Goal: Task Accomplishment & Management: Use online tool/utility

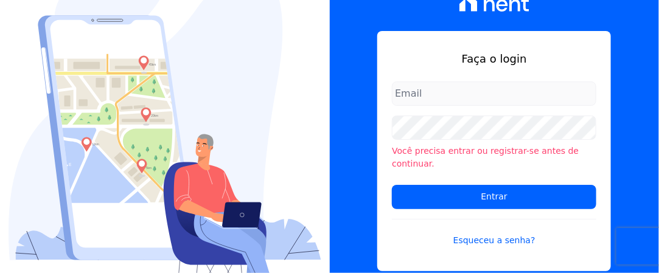
type input "[EMAIL_ADDRESS][DOMAIN_NAME]"
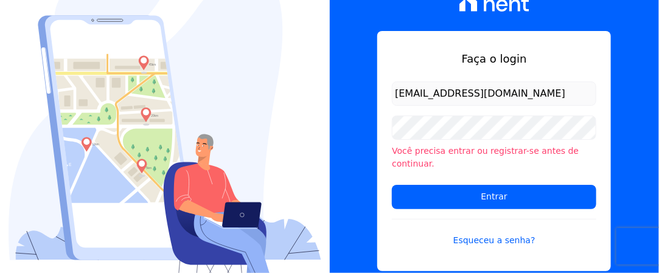
click at [392, 185] on input "Entrar" at bounding box center [494, 197] width 205 height 24
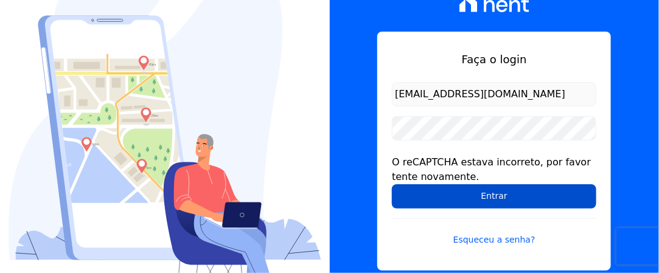
click at [503, 193] on input "Entrar" at bounding box center [494, 196] width 205 height 24
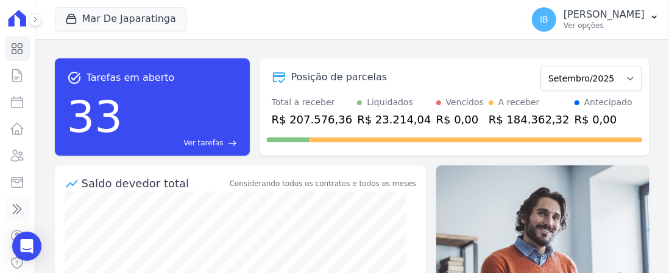
click at [9, 207] on link "Transferências" at bounding box center [17, 209] width 25 height 24
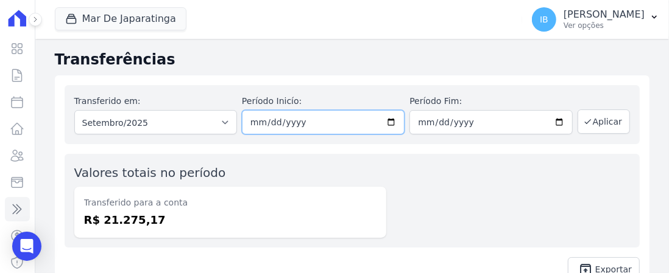
click at [386, 121] on input "[DATE]" at bounding box center [323, 122] width 163 height 24
type input "[DATE]"
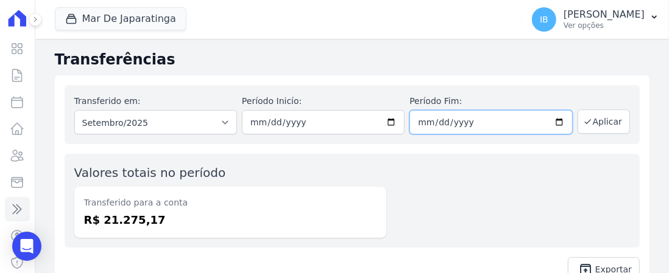
click at [495, 125] on input "[DATE]" at bounding box center [490, 122] width 163 height 24
click at [557, 124] on input "[DATE]" at bounding box center [490, 122] width 163 height 24
type input "[DATE]"
click at [600, 117] on button "Aplicar" at bounding box center [603, 122] width 52 height 24
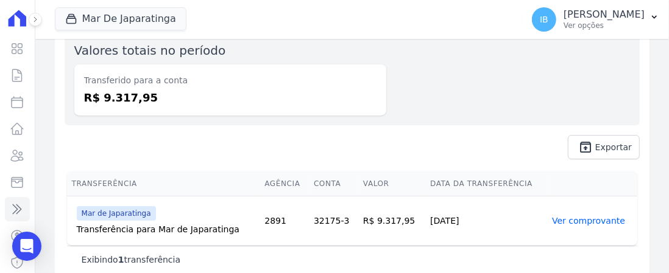
scroll to position [133, 0]
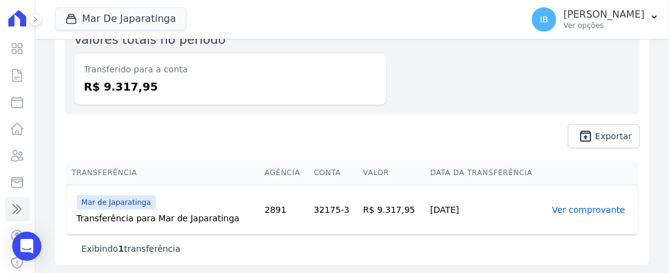
click at [552, 208] on link "Ver comprovante" at bounding box center [588, 210] width 73 height 10
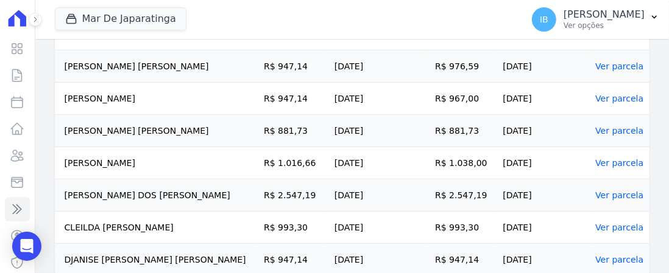
scroll to position [408, 0]
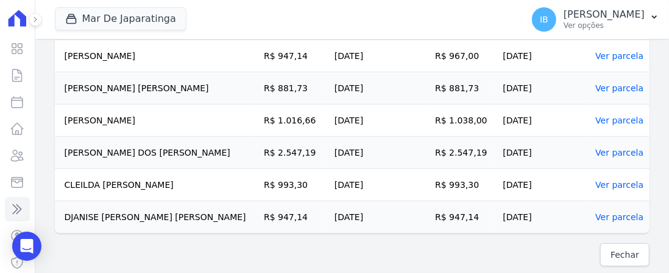
click at [595, 184] on link "Ver parcela" at bounding box center [619, 185] width 48 height 10
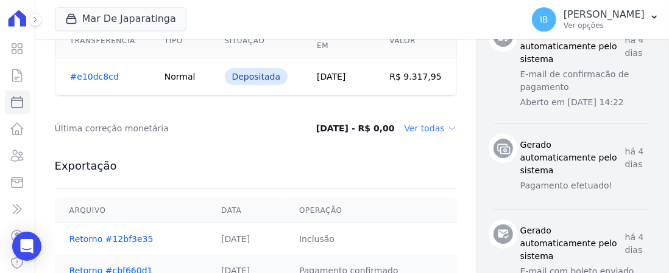
scroll to position [525, 0]
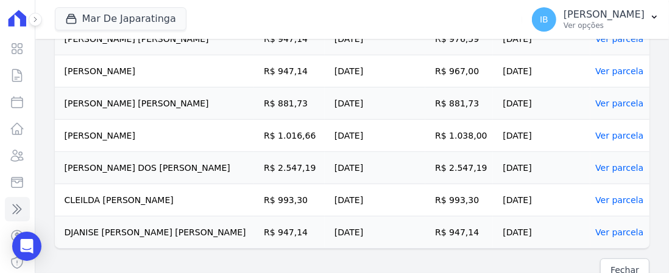
scroll to position [408, 0]
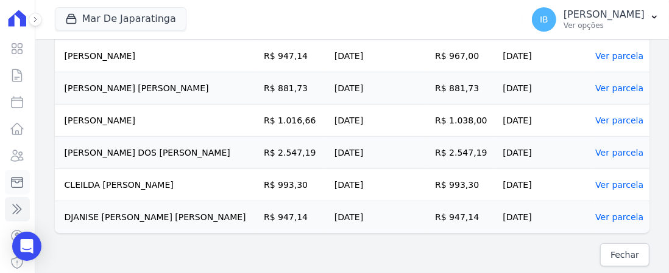
click at [9, 180] on link "Minha Carteira" at bounding box center [17, 182] width 25 height 24
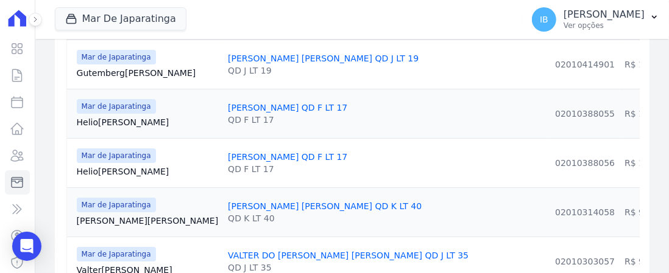
scroll to position [183, 0]
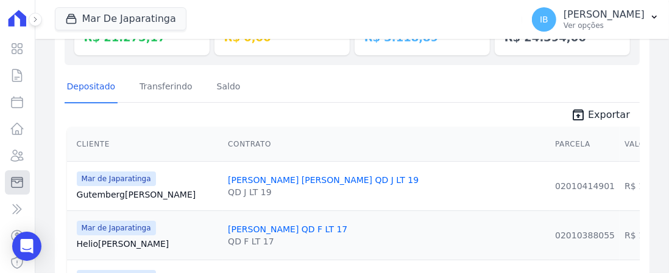
click at [9, 184] on link "Minha Carteira" at bounding box center [17, 182] width 25 height 24
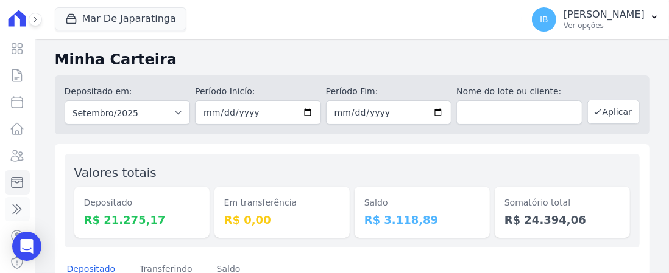
click at [9, 209] on link "Transferências" at bounding box center [17, 209] width 25 height 24
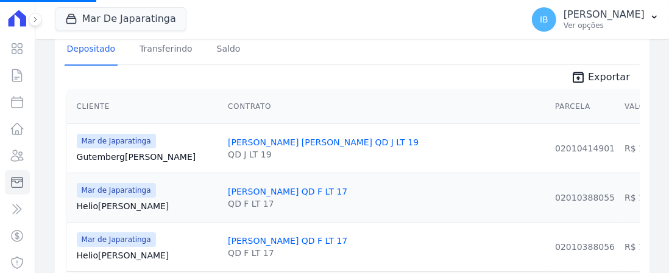
scroll to position [244, 0]
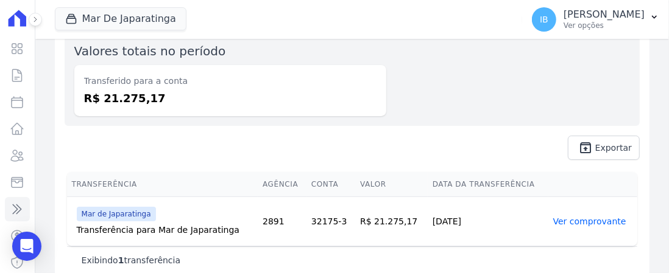
scroll to position [133, 0]
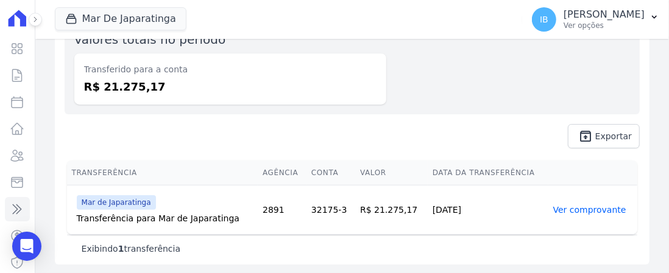
click at [578, 208] on link "Ver comprovante" at bounding box center [589, 210] width 73 height 10
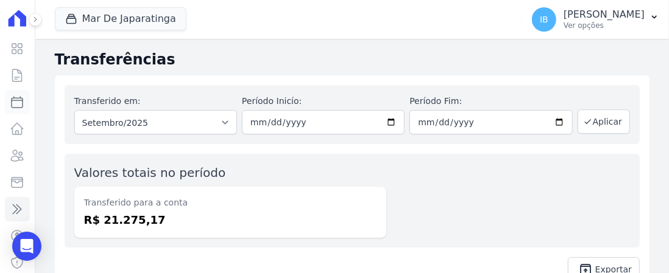
click at [10, 102] on icon at bounding box center [17, 102] width 15 height 15
select select
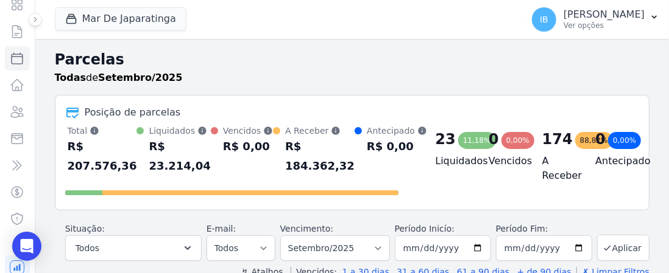
scroll to position [61, 0]
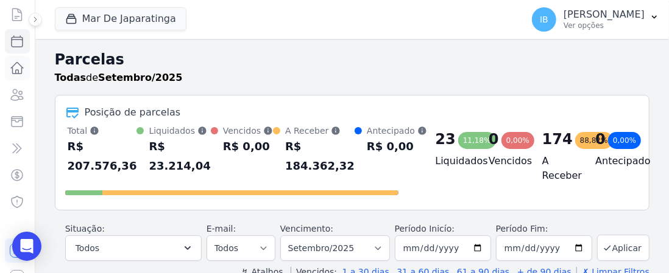
click at [13, 71] on icon at bounding box center [17, 68] width 15 height 15
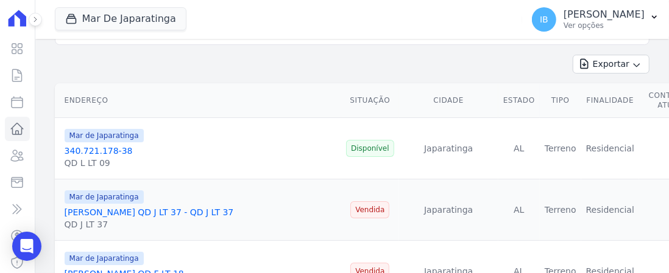
scroll to position [122, 0]
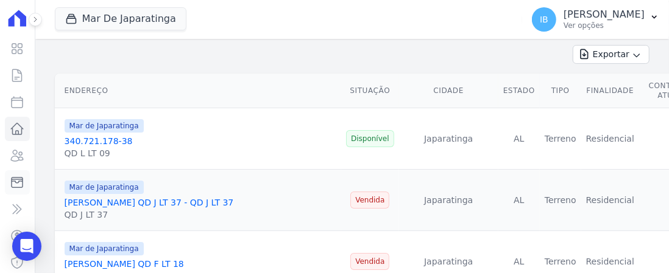
click at [8, 180] on link "Minha Carteira" at bounding box center [17, 182] width 25 height 24
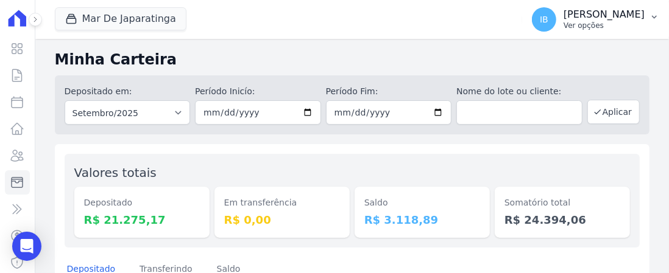
click at [653, 15] on icon "button" at bounding box center [654, 17] width 10 height 10
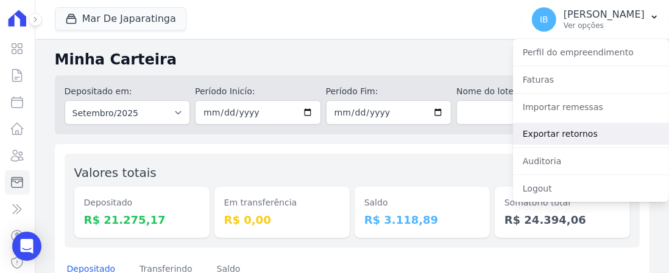
click at [565, 130] on link "Exportar retornos" at bounding box center [591, 134] width 156 height 22
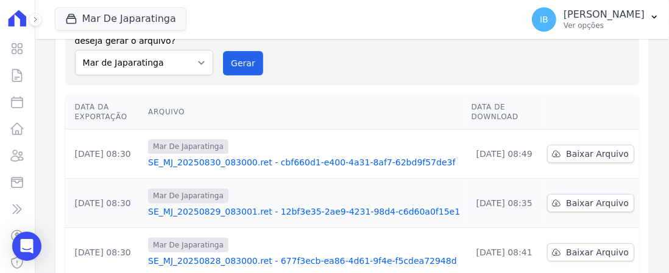
scroll to position [122, 0]
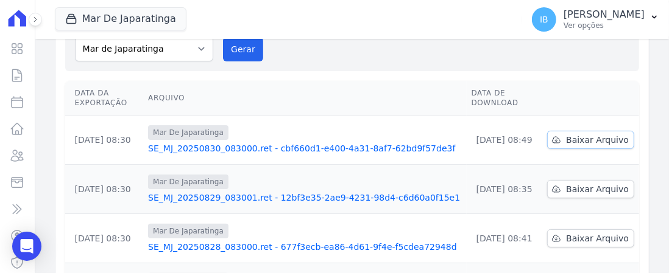
click at [589, 134] on span "Baixar Arquivo" at bounding box center [597, 140] width 63 height 12
